Goal: Find contact information: Find contact information

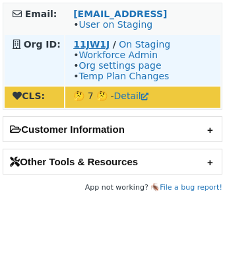
click at [95, 44] on strong "11JW1J" at bounding box center [91, 44] width 36 height 11
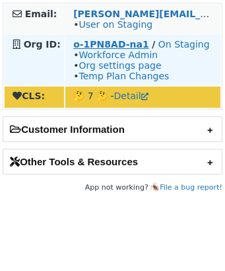
click at [95, 46] on strong "o-1PN8AD-na1" at bounding box center [111, 44] width 76 height 11
click at [106, 41] on strong "o-1PN8AD-na1" at bounding box center [111, 44] width 76 height 11
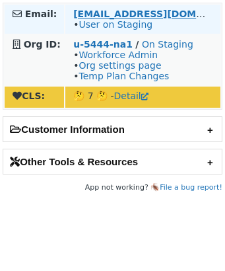
click at [100, 11] on strong "cmscott@ur.com" at bounding box center [163, 14] width 180 height 11
